Goal: Task Accomplishment & Management: Complete application form

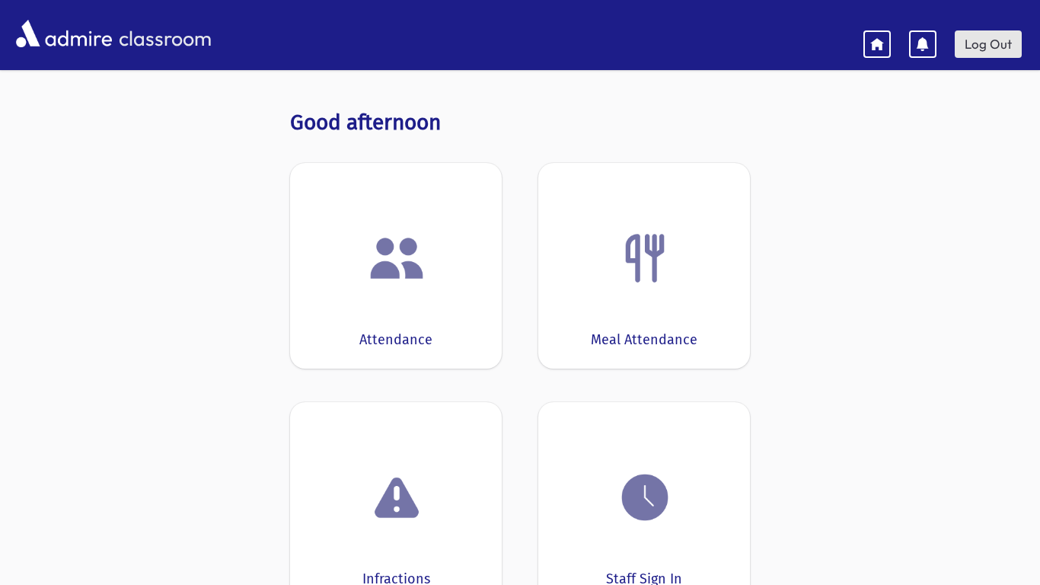
click at [991, 43] on link "Log Out" at bounding box center [988, 43] width 67 height 27
click at [356, 217] on div "Attendance" at bounding box center [396, 266] width 212 height 206
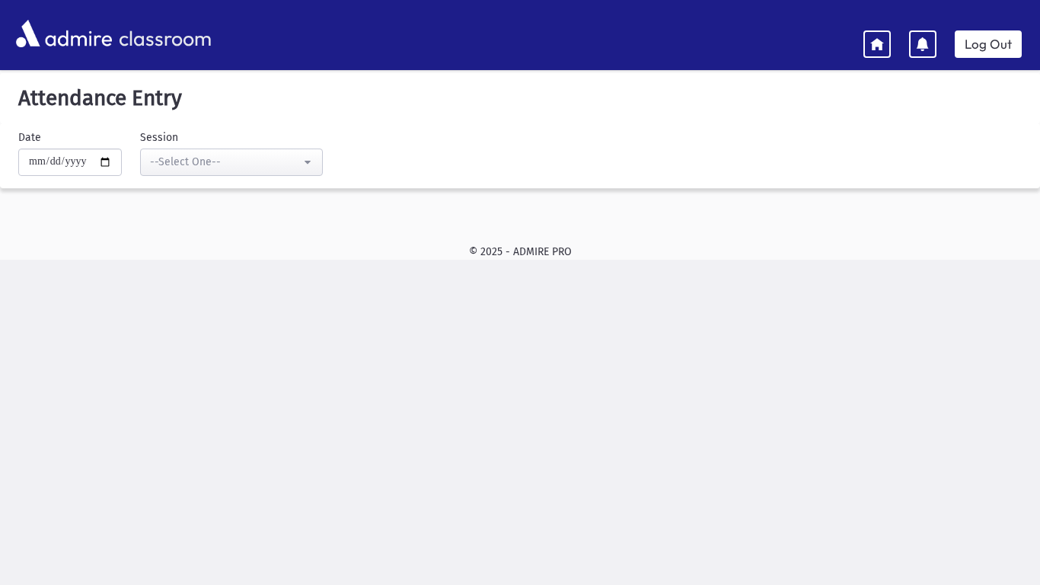
click at [289, 175] on div "**********" at bounding box center [512, 158] width 1040 height 59
click at [281, 169] on div "--Select One--" at bounding box center [225, 162] width 151 height 16
click at [111, 164] on input "**********" at bounding box center [70, 161] width 104 height 27
type input "**********"
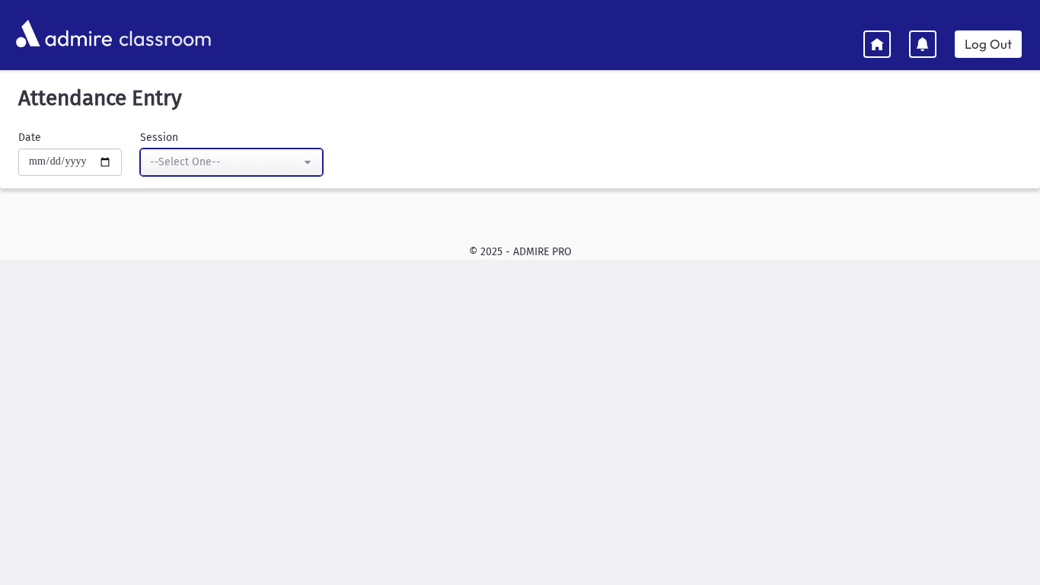
click at [206, 154] on div "--Select One--" at bounding box center [225, 162] width 151 height 16
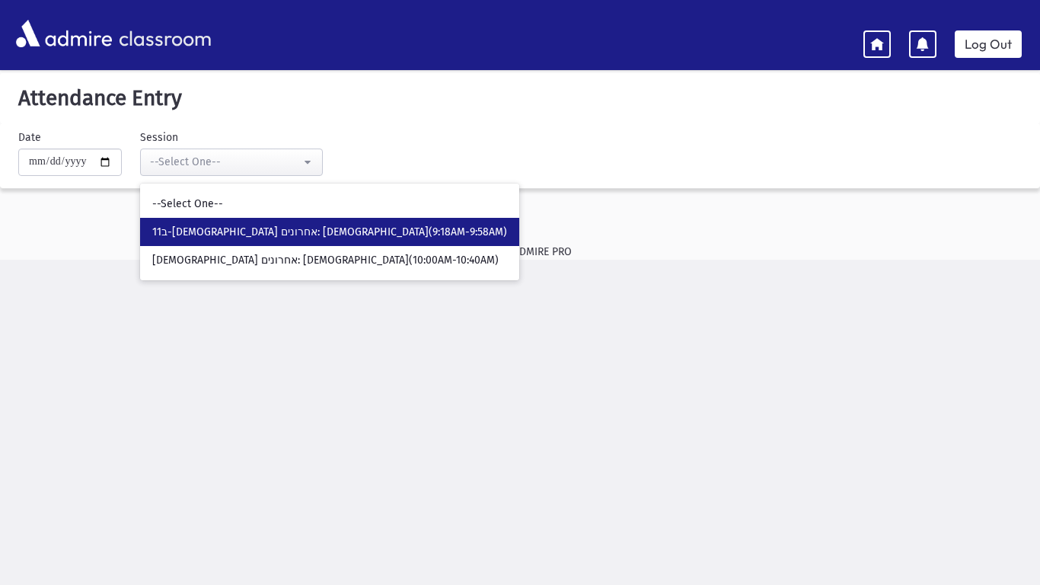
click at [198, 241] on link "11ב-[DEMOGRAPHIC_DATA] אחרונים: [DEMOGRAPHIC_DATA](9:18AM-9:58AM)" at bounding box center [329, 232] width 379 height 28
select select "*****"
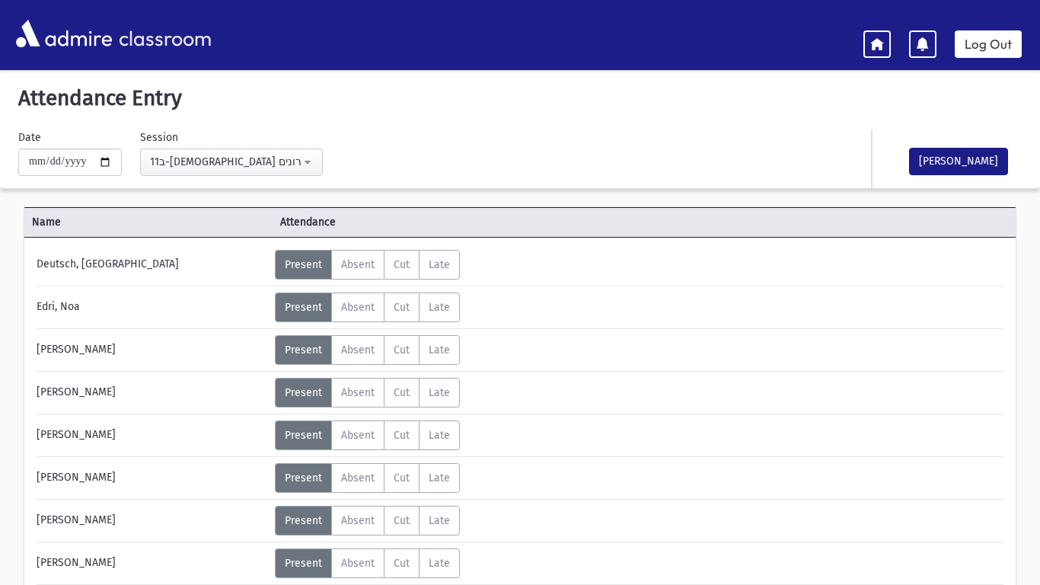
click at [315, 275] on label "Present P" at bounding box center [303, 265] width 57 height 30
click at [299, 311] on span "Present" at bounding box center [303, 307] width 37 height 13
click at [369, 309] on span "Absent" at bounding box center [358, 307] width 34 height 13
click at [308, 305] on span "Present" at bounding box center [303, 307] width 37 height 13
click at [526, 374] on div "Deutsch, [GEOGRAPHIC_DATA] Status Unexcused Admin: Present P Absent A Cut C Lat…" at bounding box center [520, 588] width 967 height 676
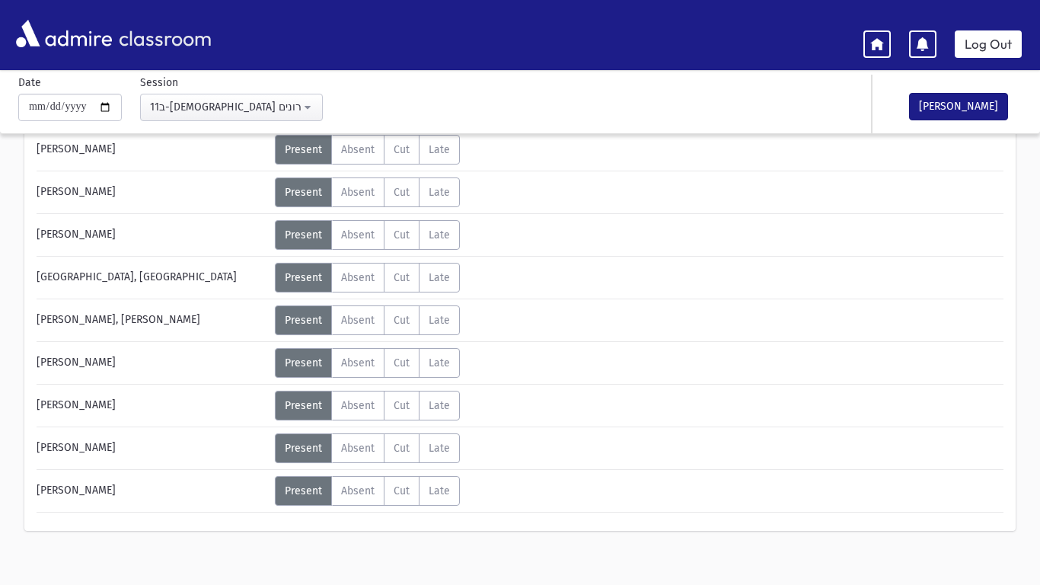
scroll to position [427, 0]
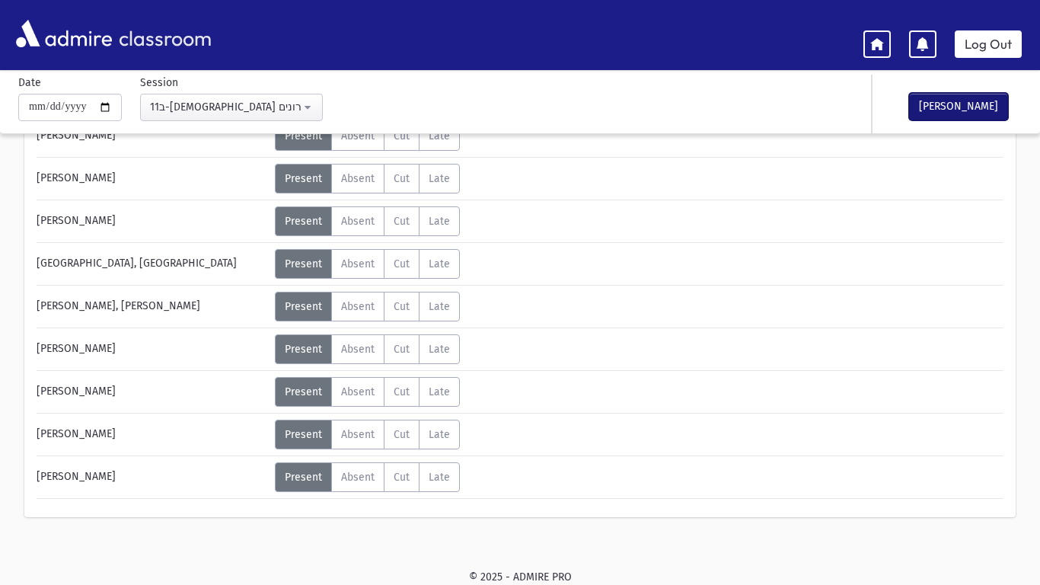
click at [937, 106] on button "[PERSON_NAME]" at bounding box center [958, 106] width 99 height 27
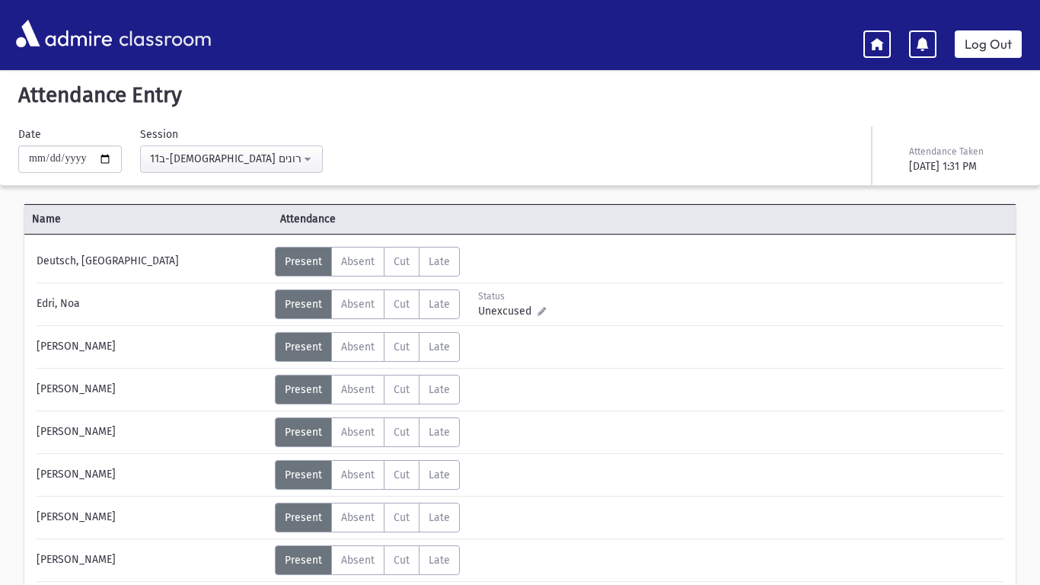
scroll to position [0, 0]
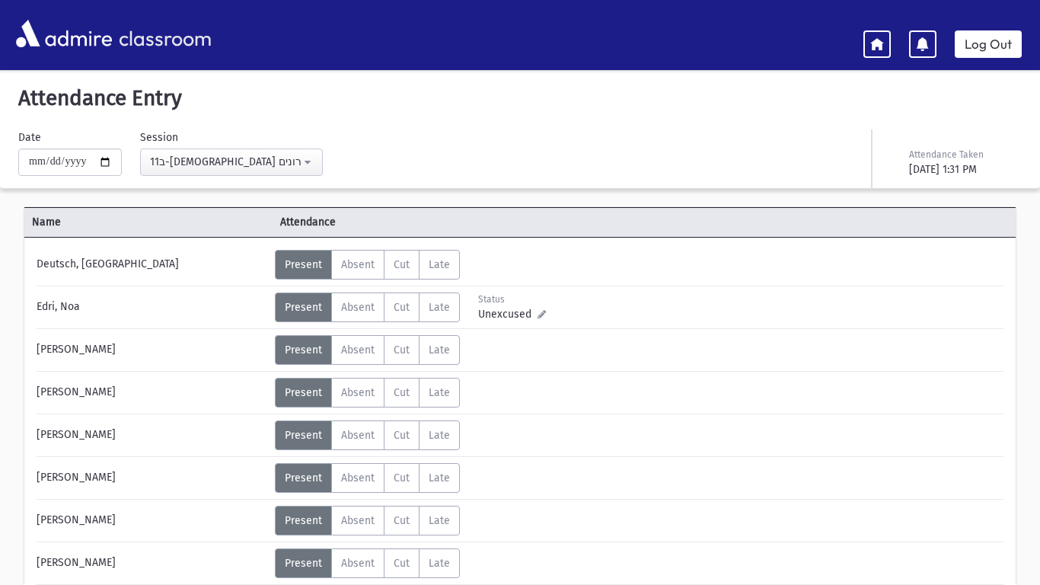
click at [281, 303] on label "Present P" at bounding box center [303, 307] width 57 height 30
click at [1004, 37] on link "Log Out" at bounding box center [988, 43] width 67 height 27
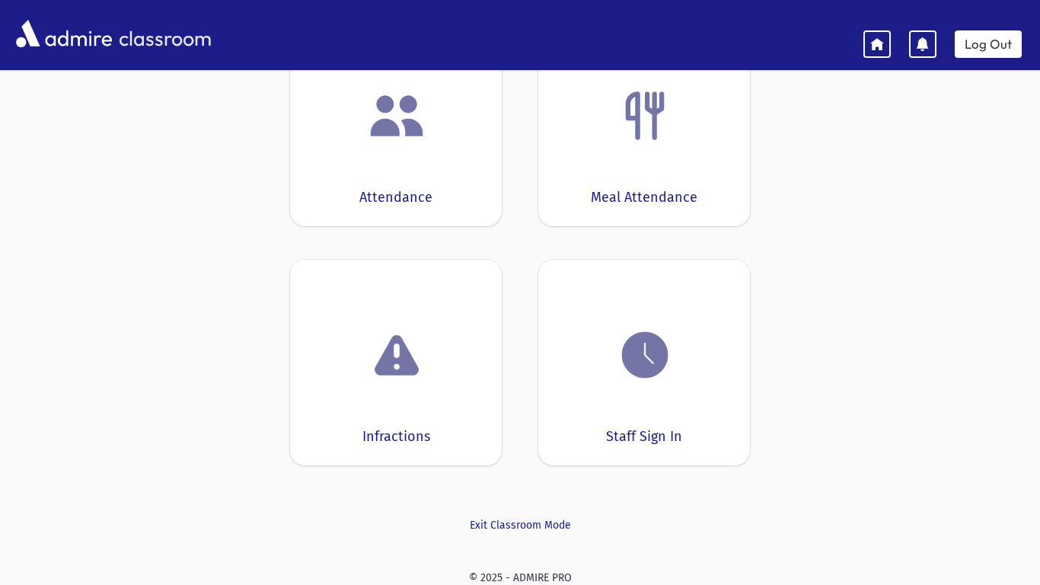
scroll to position [143, 0]
click at [982, 46] on link "Log Out" at bounding box center [988, 43] width 67 height 27
